Goal: Information Seeking & Learning: Learn about a topic

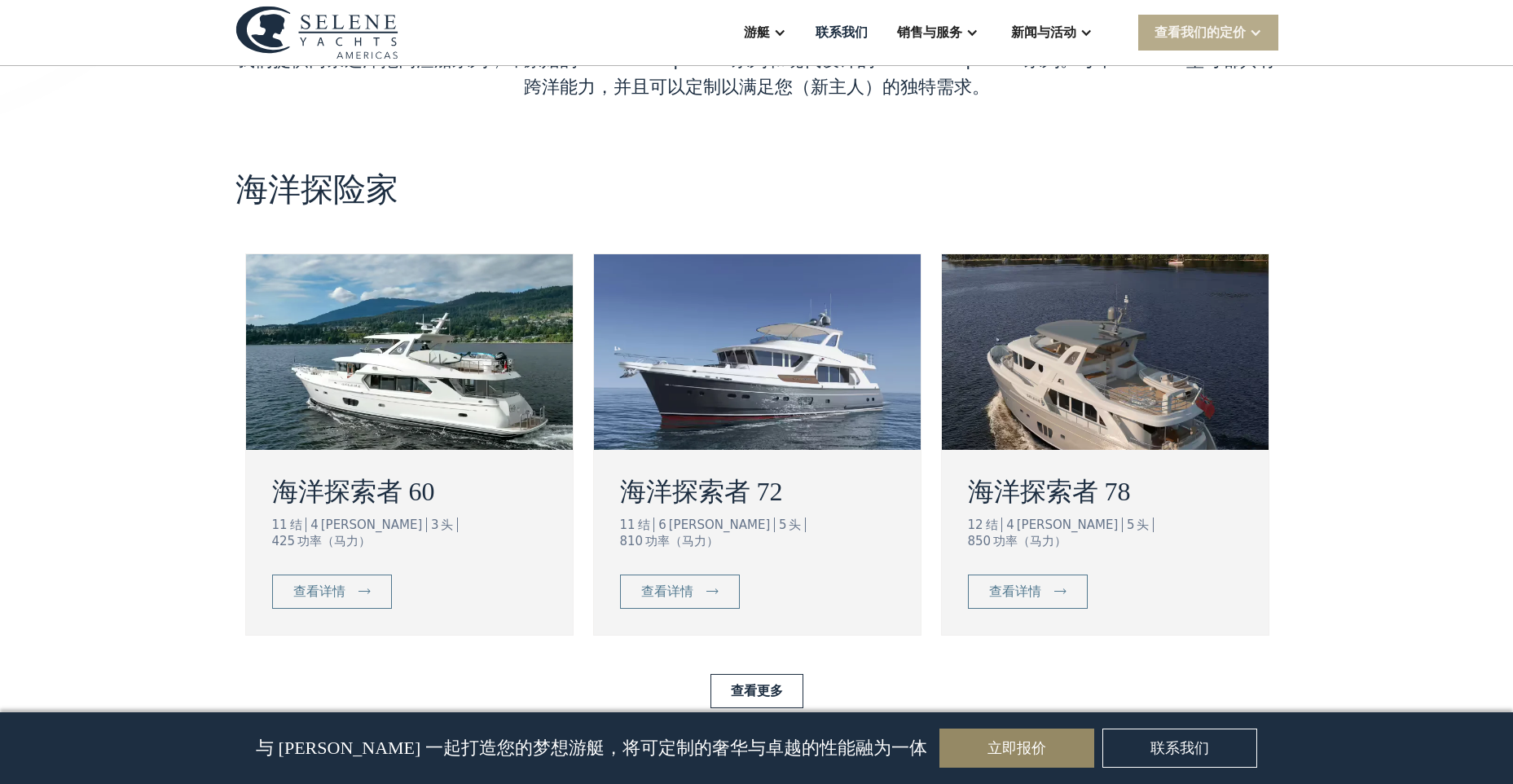
scroll to position [2770, 0]
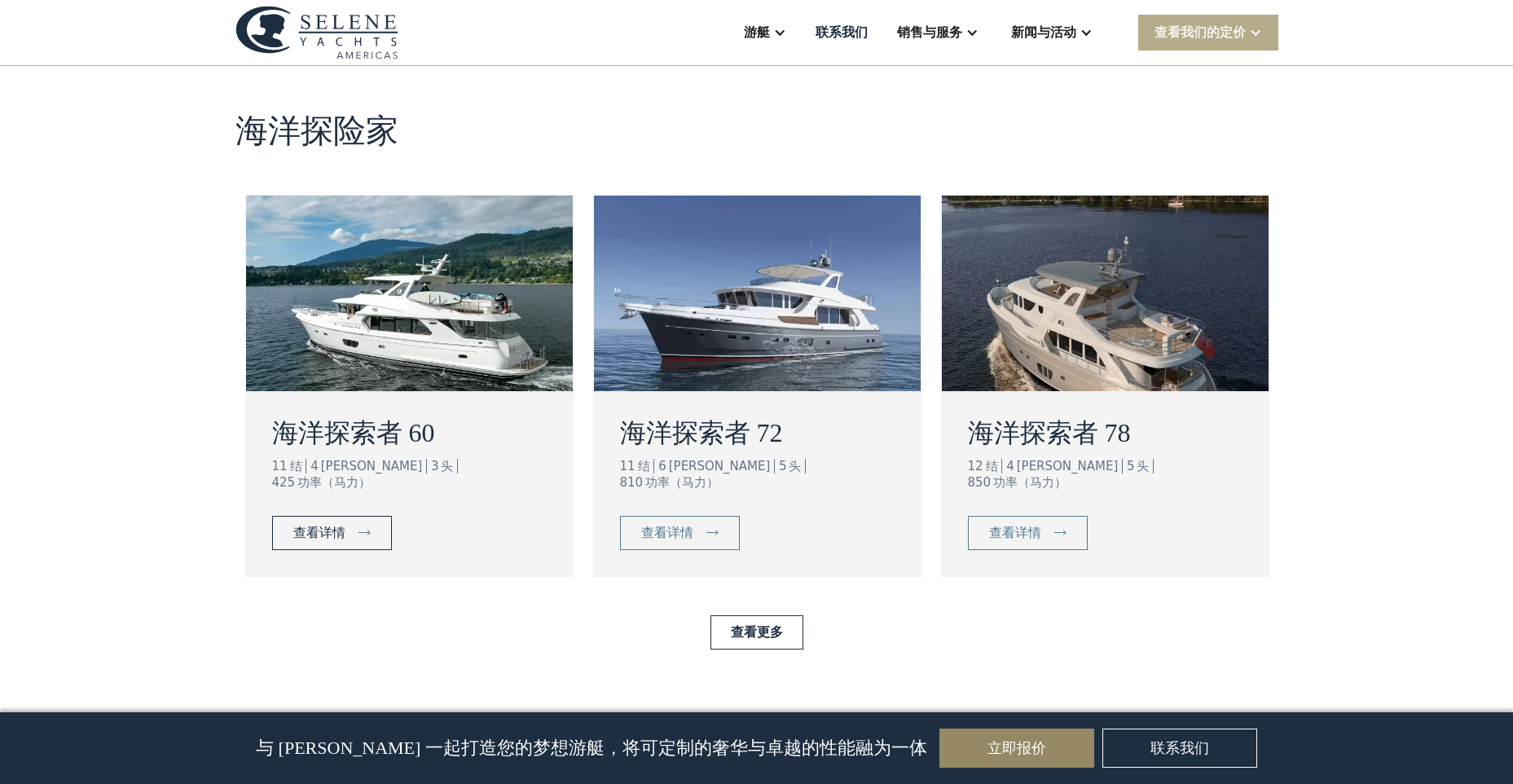
click at [360, 519] on link "查看详情" at bounding box center [332, 532] width 120 height 34
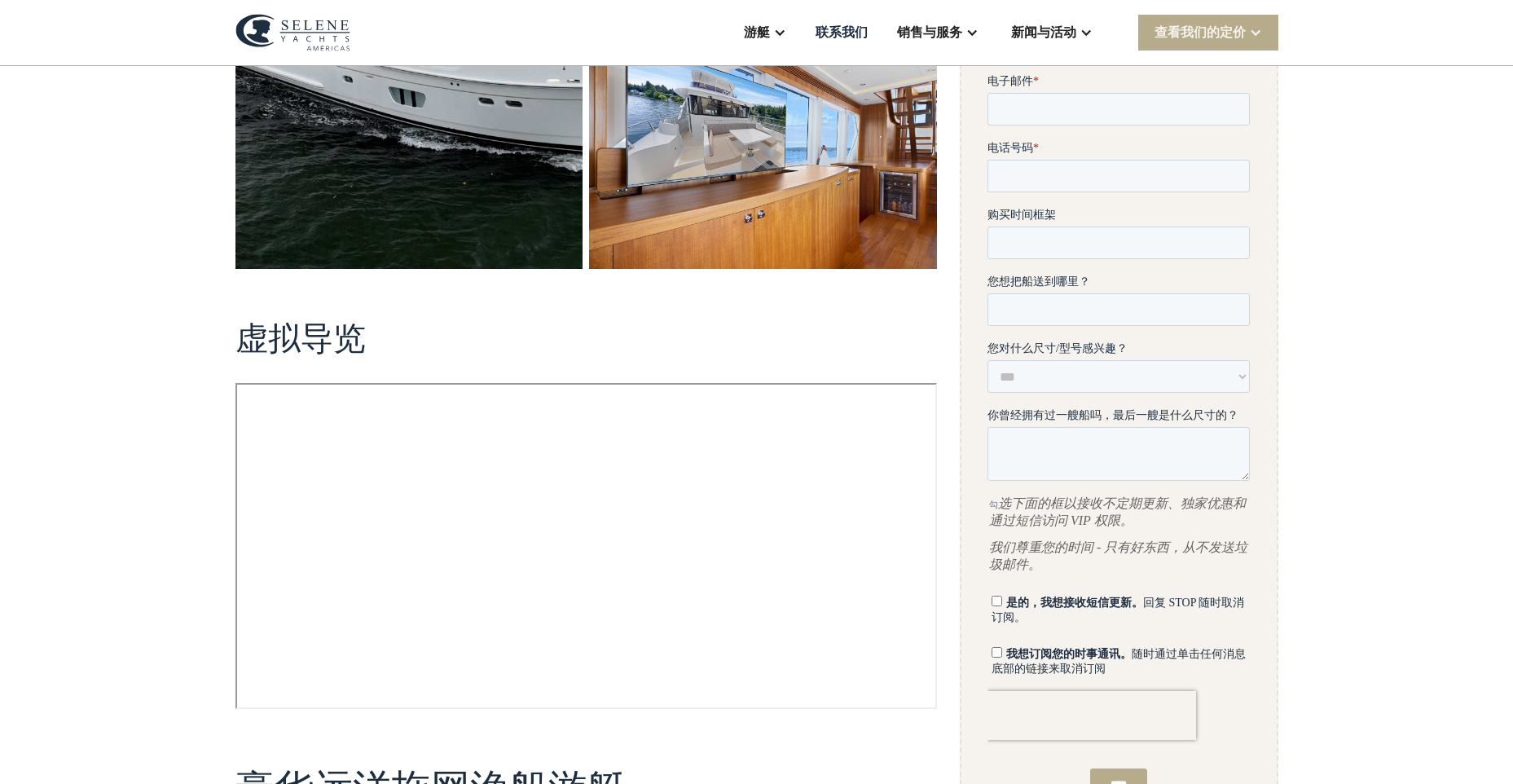
scroll to position [651, 0]
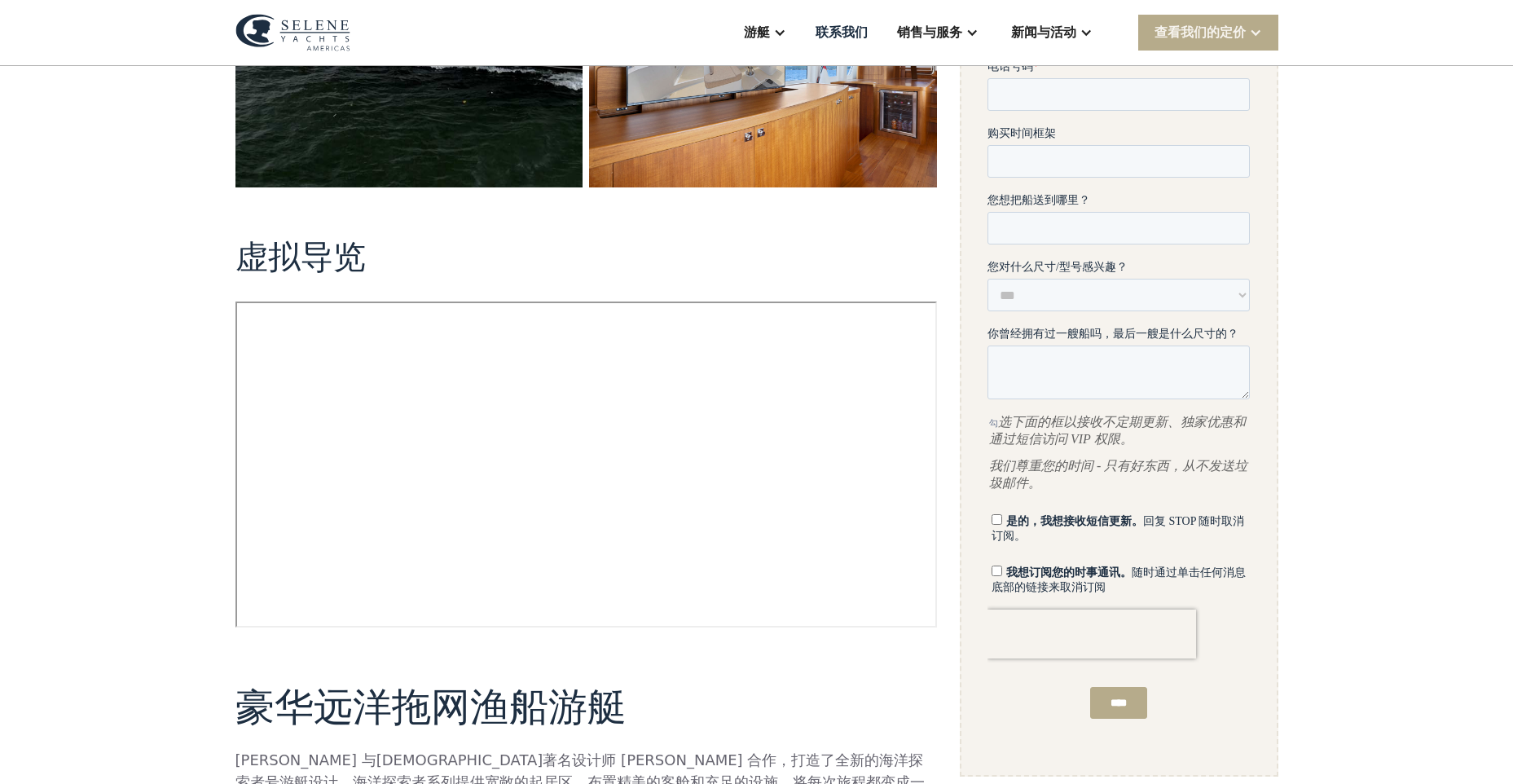
drag, startPoint x: 447, startPoint y: 672, endPoint x: 450, endPoint y: 656, distance: 16.3
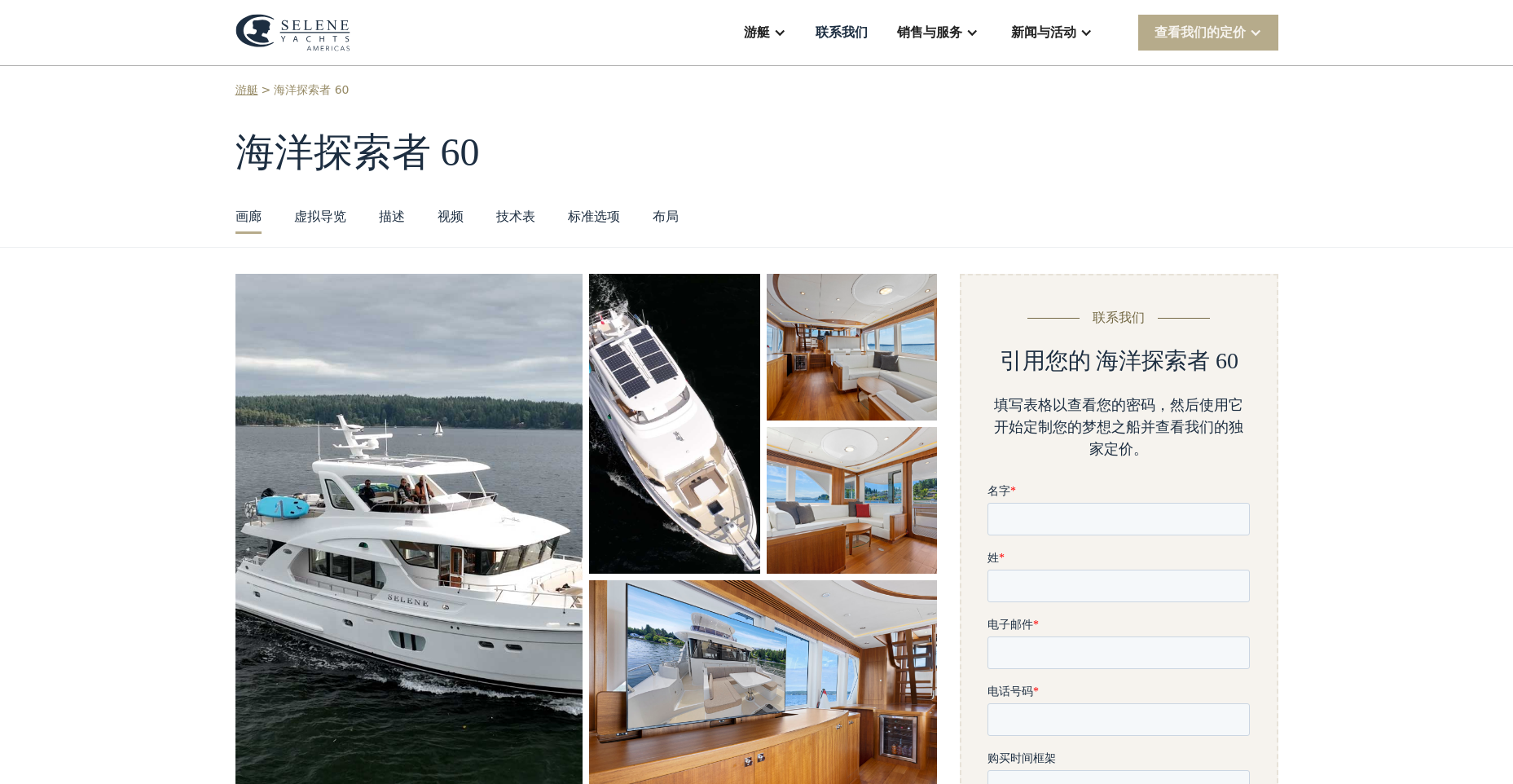
scroll to position [0, 0]
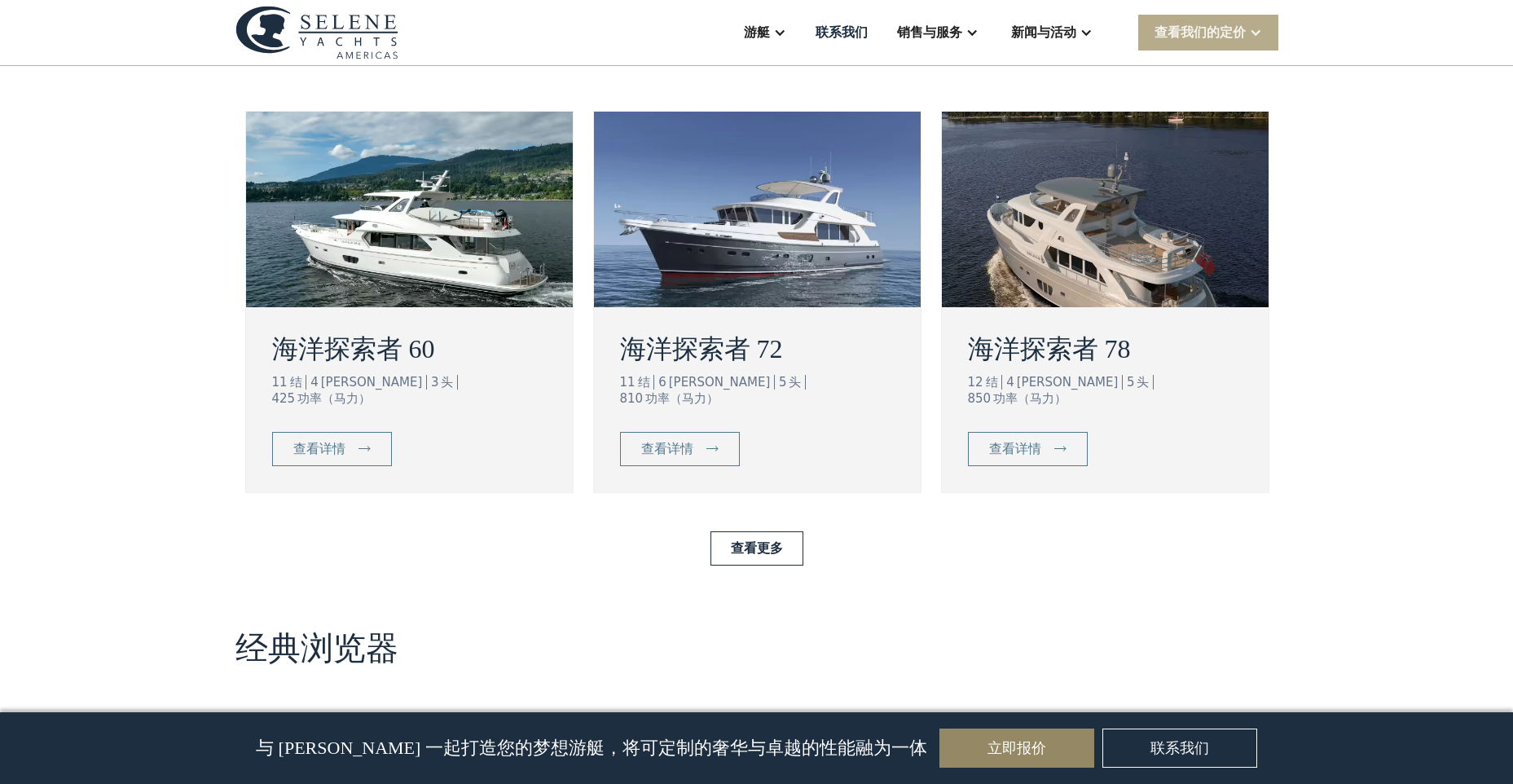
scroll to position [2851, 0]
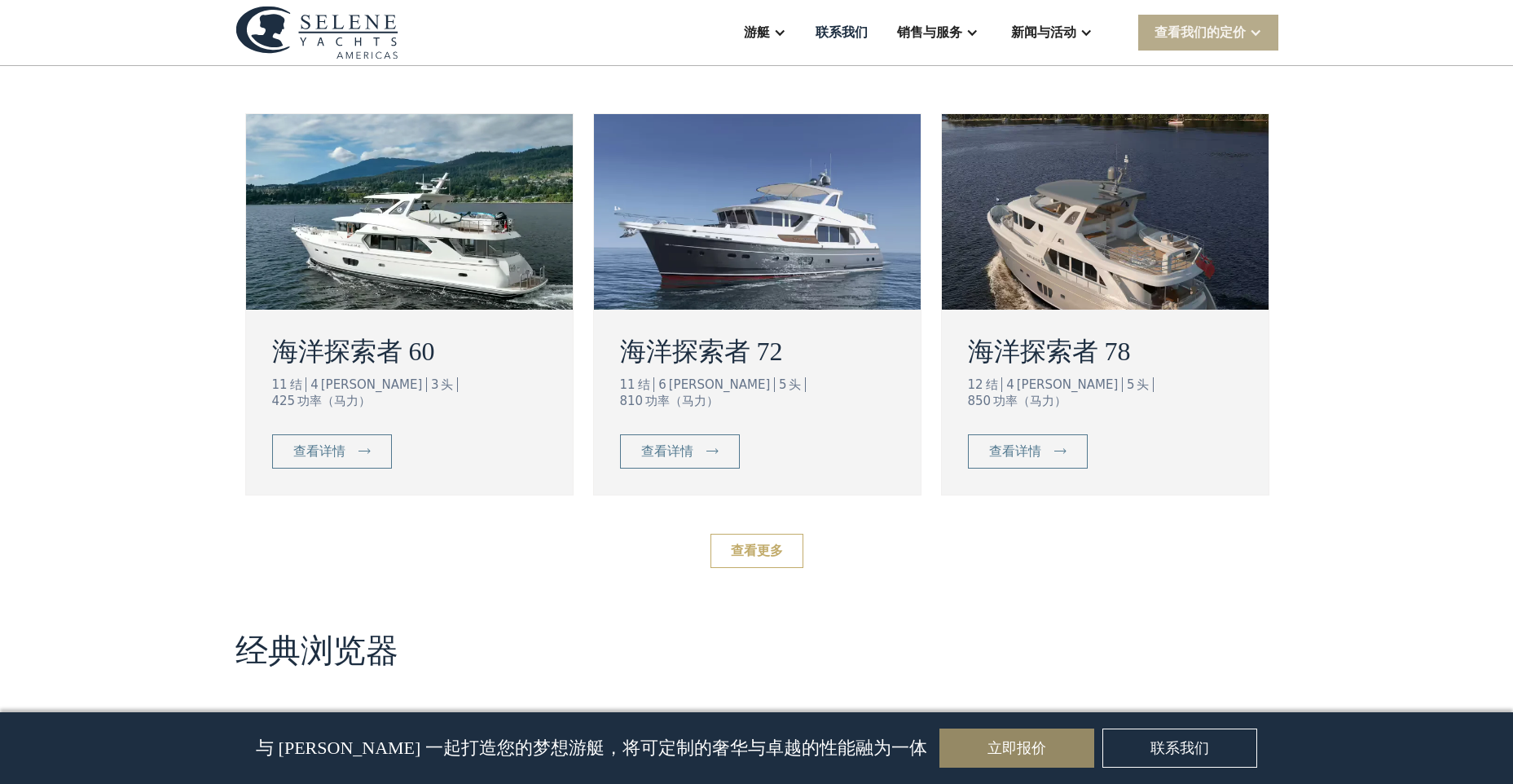
click at [751, 537] on link "查看更多" at bounding box center [756, 550] width 93 height 34
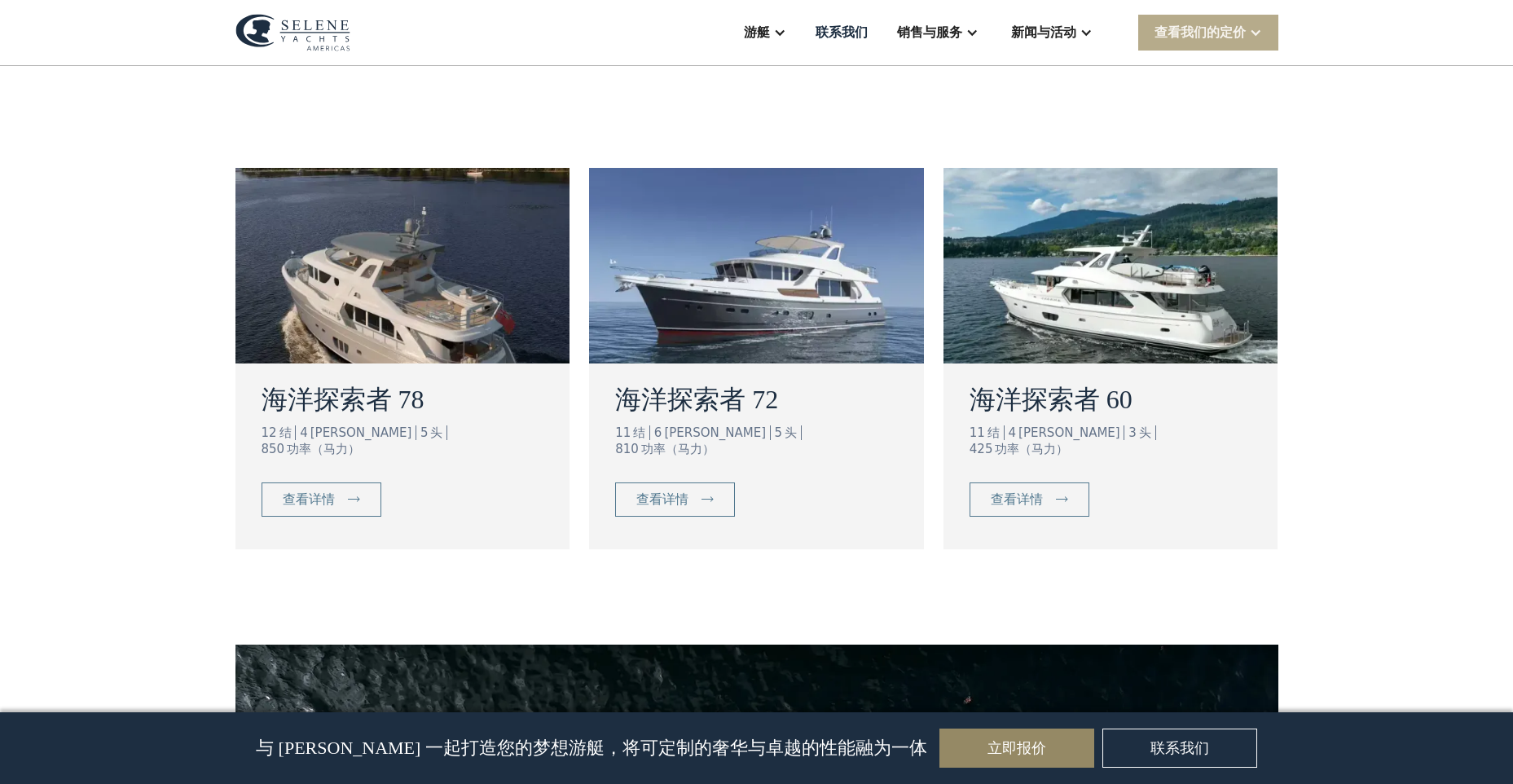
scroll to position [815, 0]
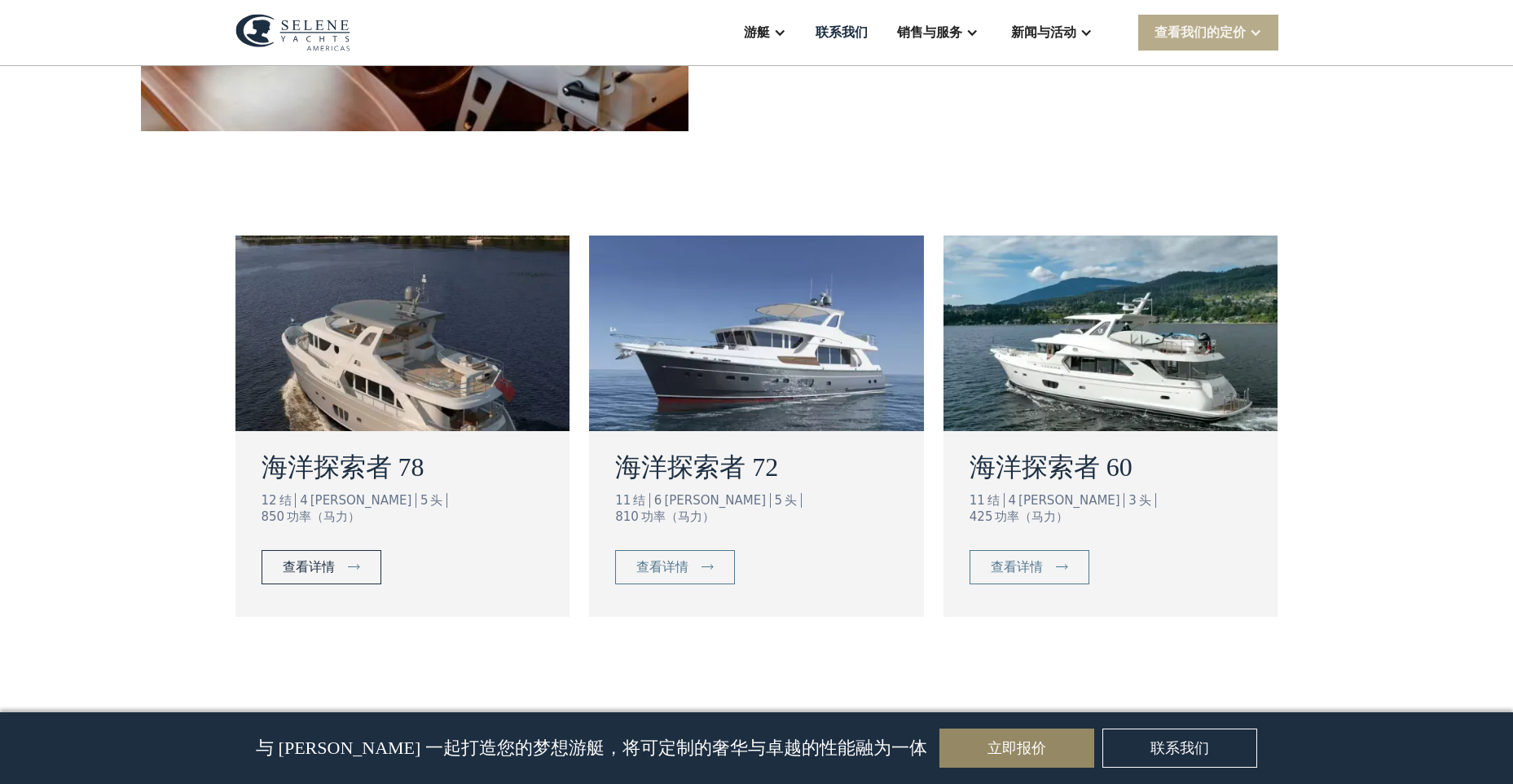
click at [275, 550] on link "查看详情" at bounding box center [321, 566] width 120 height 34
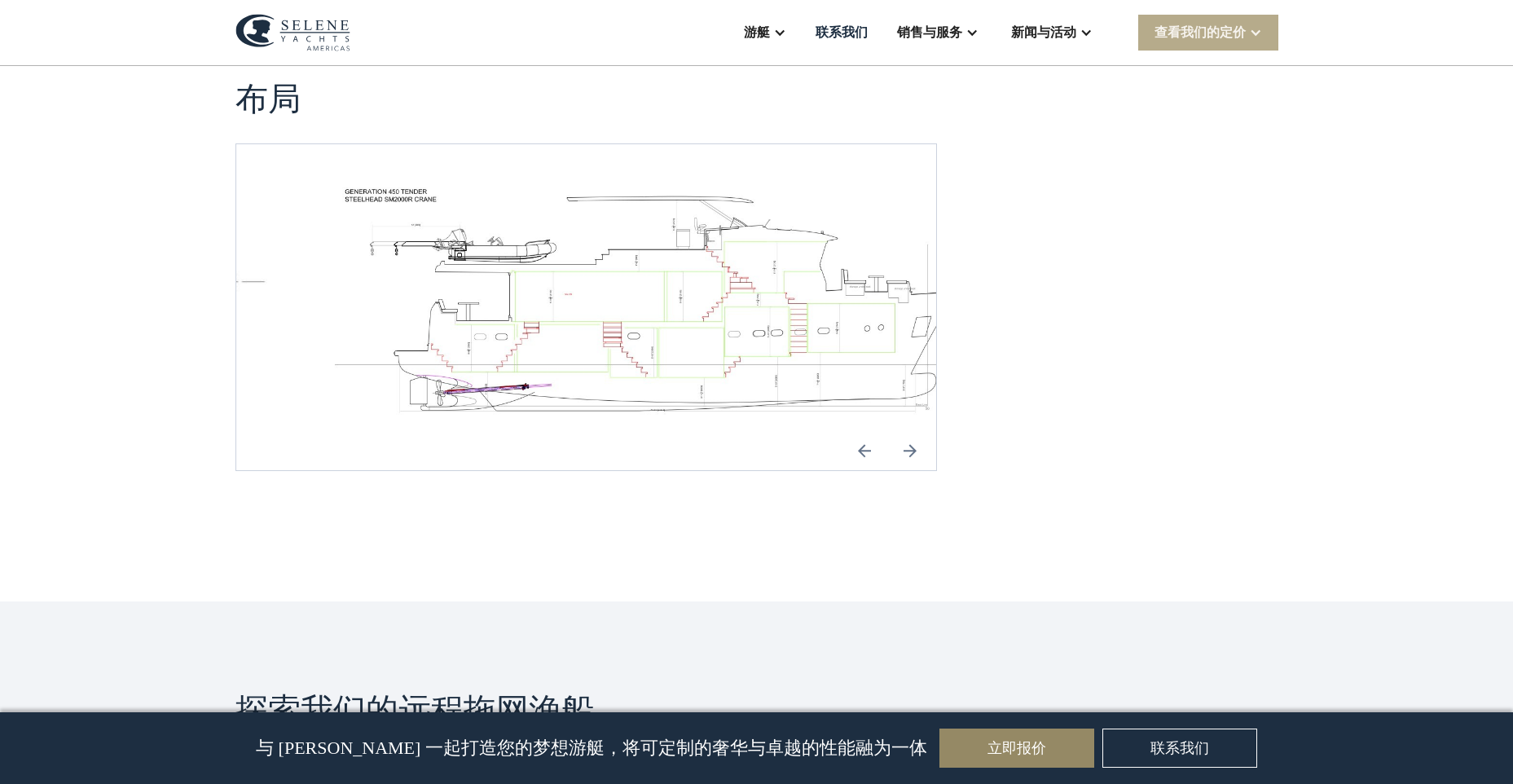
scroll to position [2362, 0]
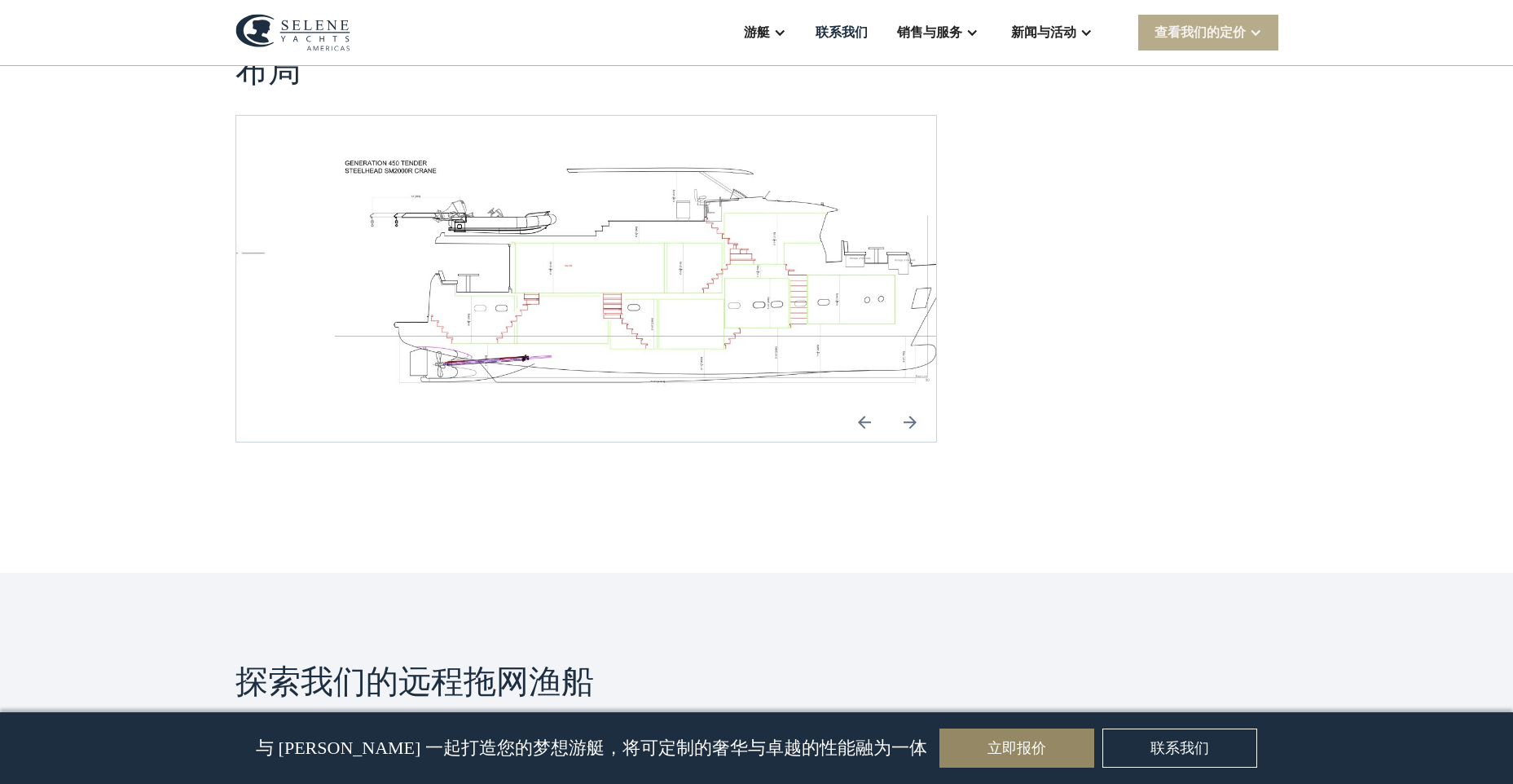
click at [913, 423] on img "下一张幻灯片" at bounding box center [909, 421] width 39 height 39
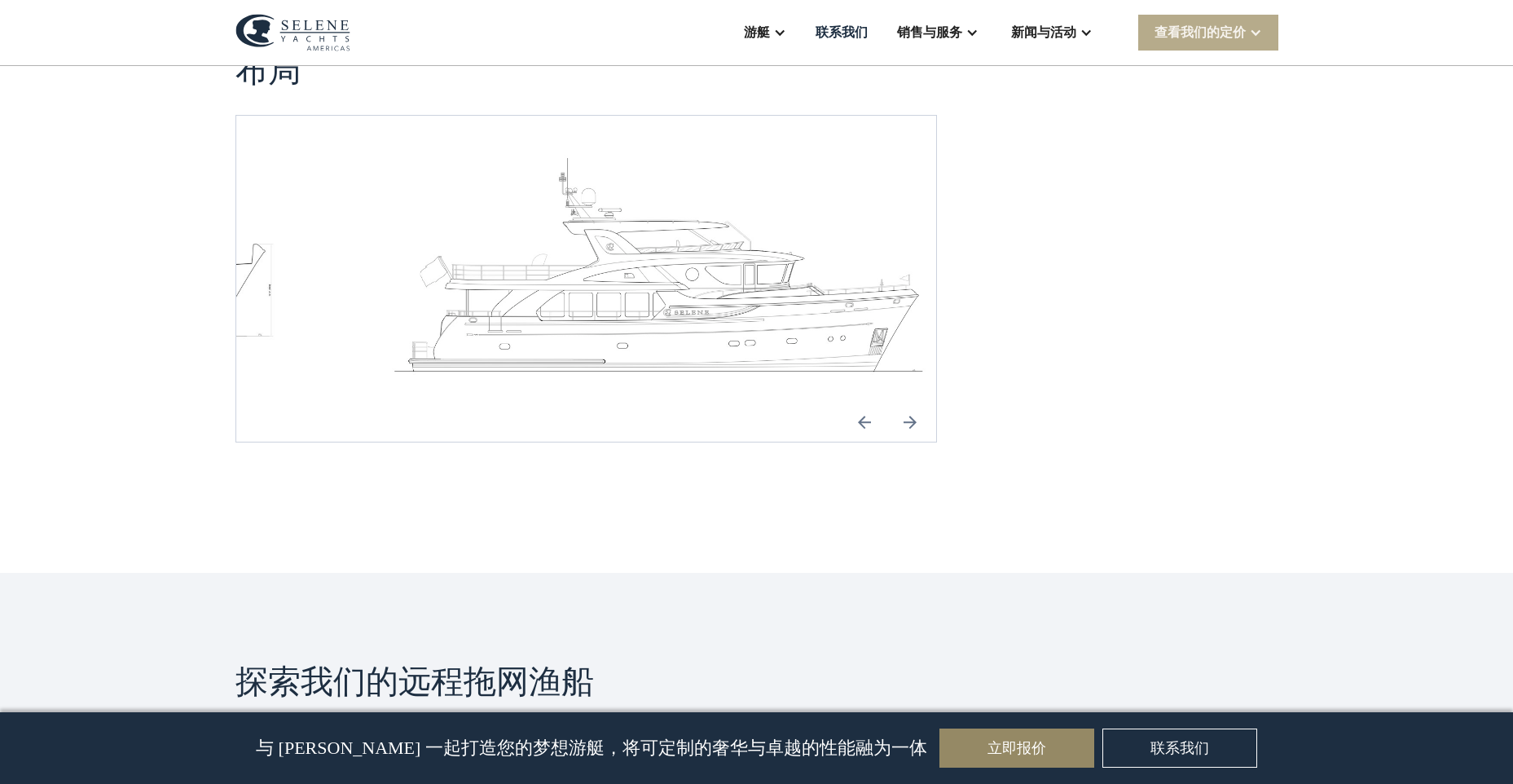
click at [913, 423] on img "下一张幻灯片" at bounding box center [909, 421] width 39 height 39
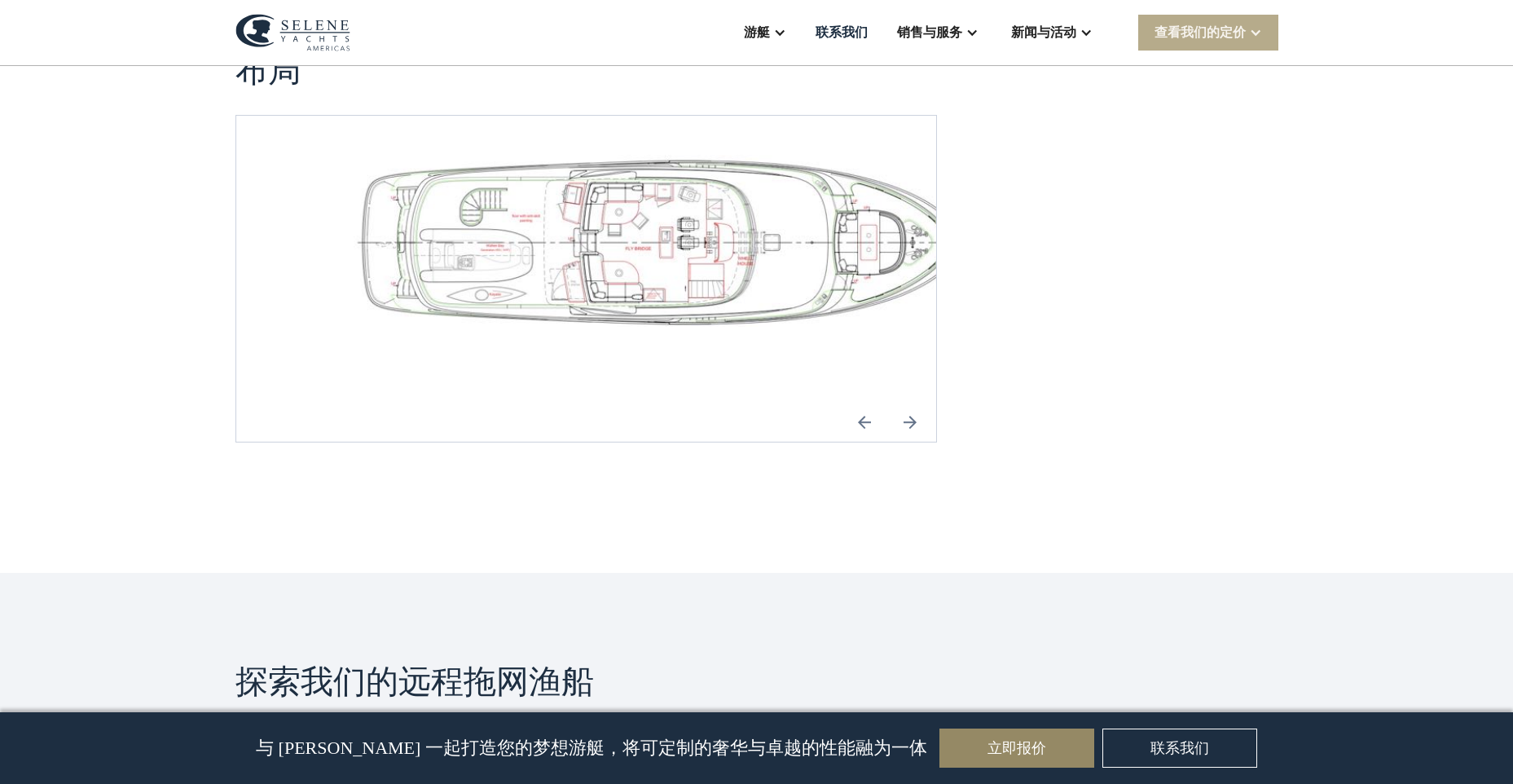
click at [913, 423] on img "下一张幻灯片" at bounding box center [909, 421] width 39 height 39
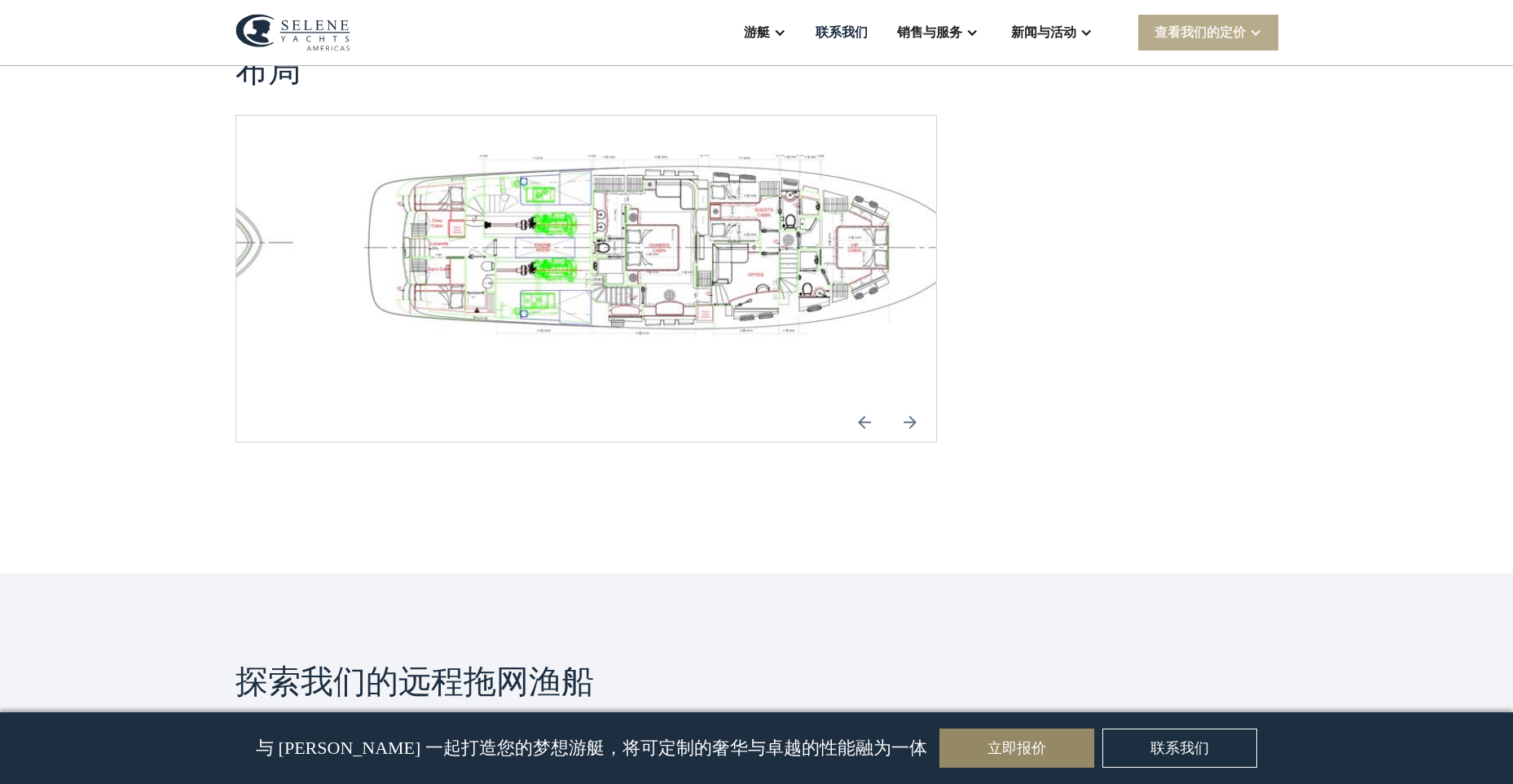
click at [913, 423] on img "下一张幻灯片" at bounding box center [909, 421] width 39 height 39
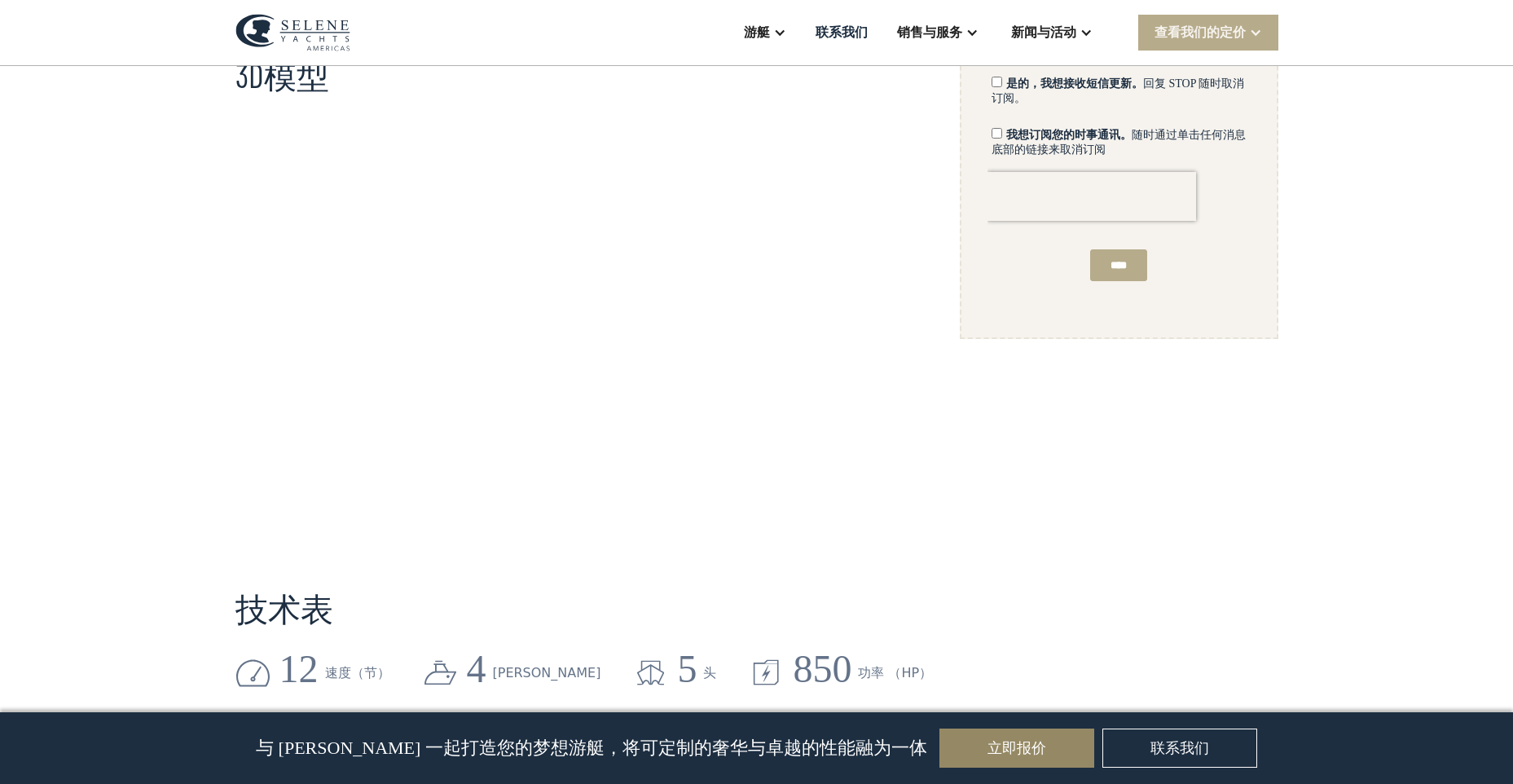
scroll to position [1058, 0]
